Goal: Browse casually: Explore the website without a specific task or goal

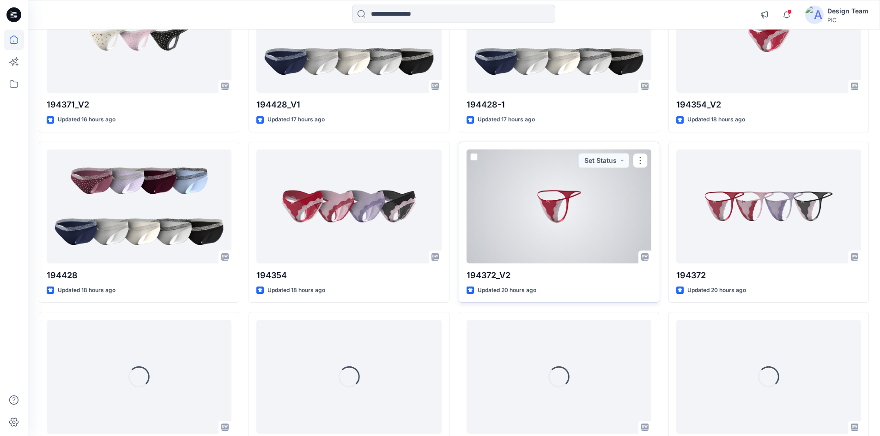
scroll to position [471, 0]
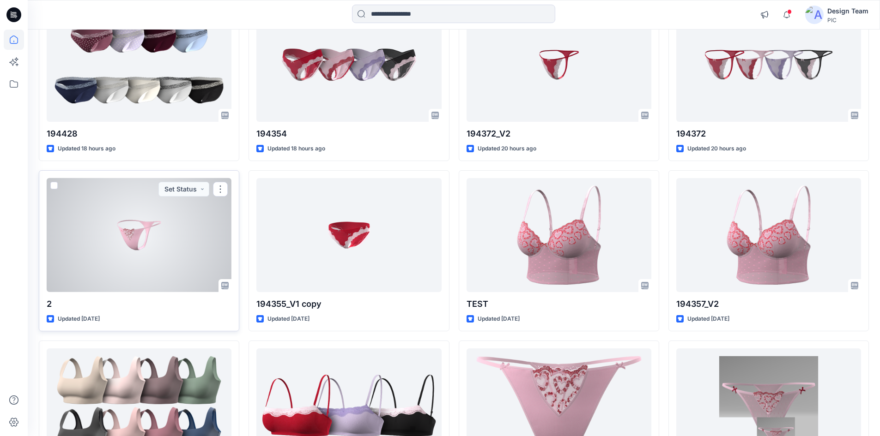
click at [151, 266] on div at bounding box center [139, 235] width 185 height 114
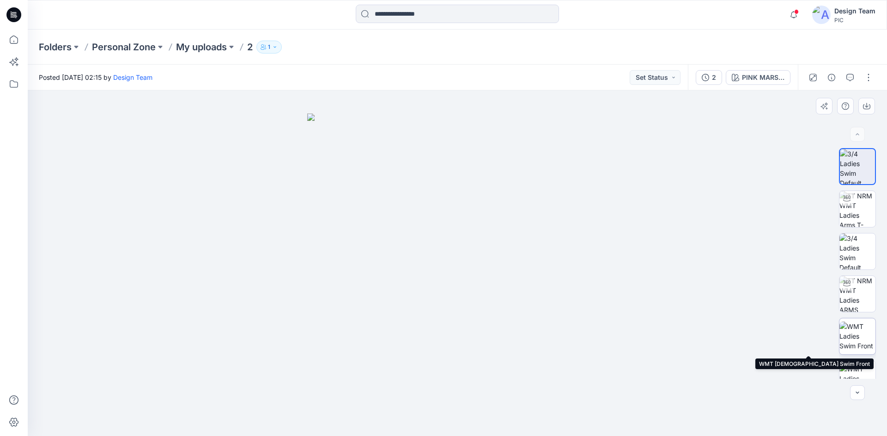
click at [857, 346] on img at bounding box center [857, 336] width 36 height 29
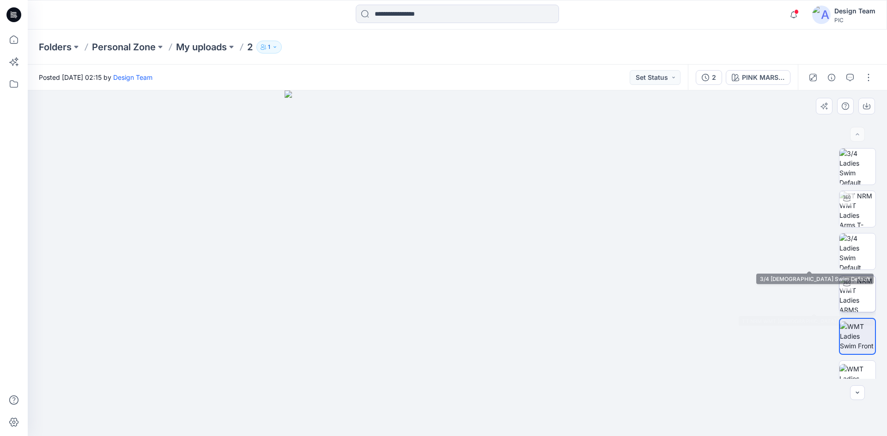
click at [856, 288] on img at bounding box center [857, 294] width 36 height 36
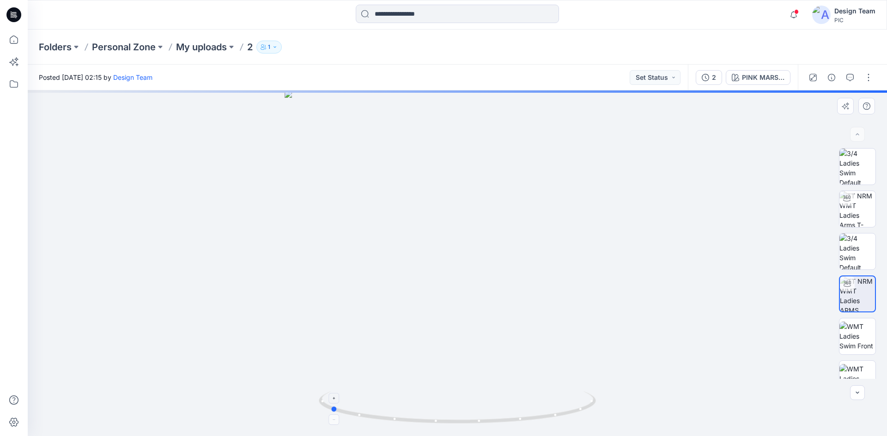
drag, startPoint x: 561, startPoint y: 419, endPoint x: 434, endPoint y: 420, distance: 127.4
click at [434, 420] on icon at bounding box center [458, 409] width 279 height 35
